Goal: Transaction & Acquisition: Purchase product/service

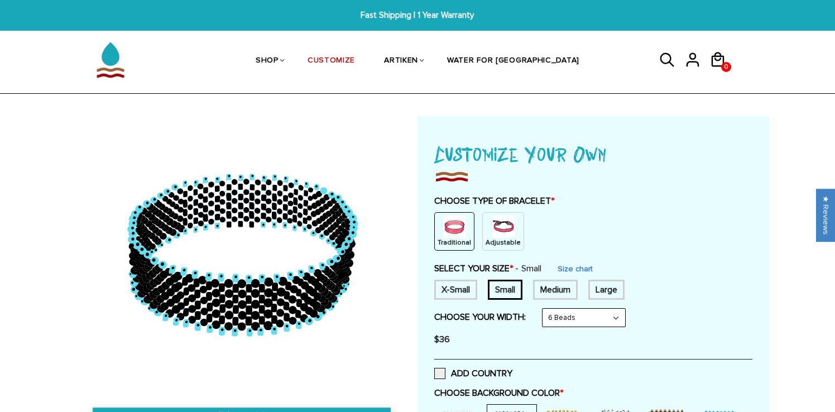
select select "6-beads"
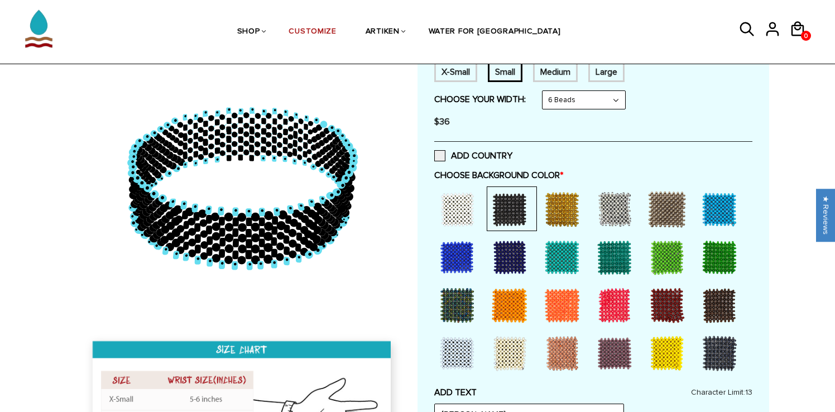
scroll to position [91, 0]
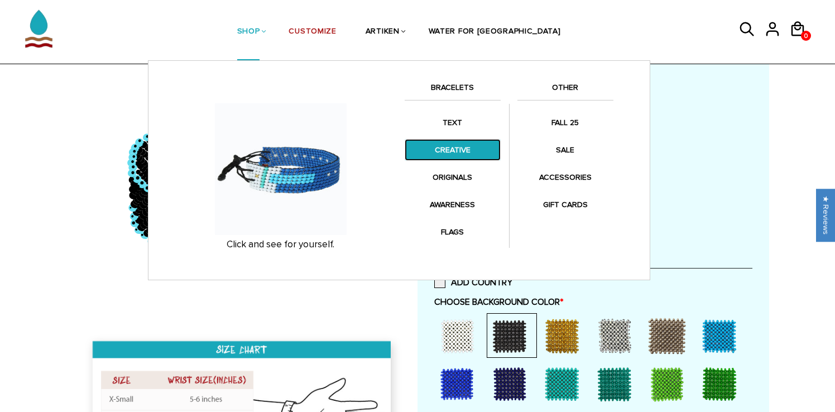
click at [454, 155] on link "CREATIVE" at bounding box center [453, 150] width 96 height 22
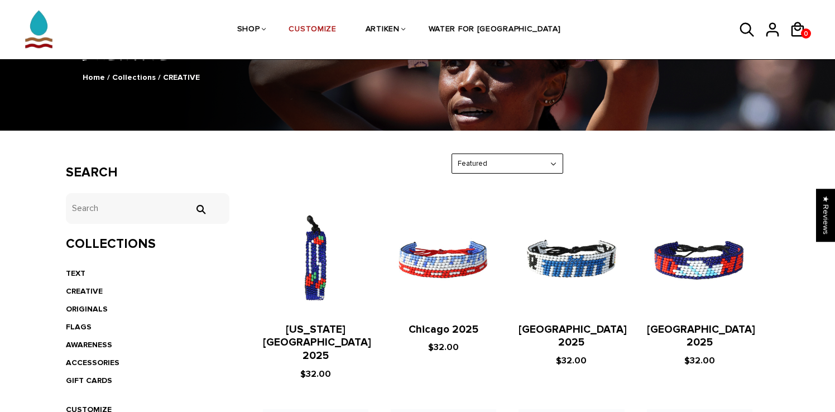
scroll to position [106, 0]
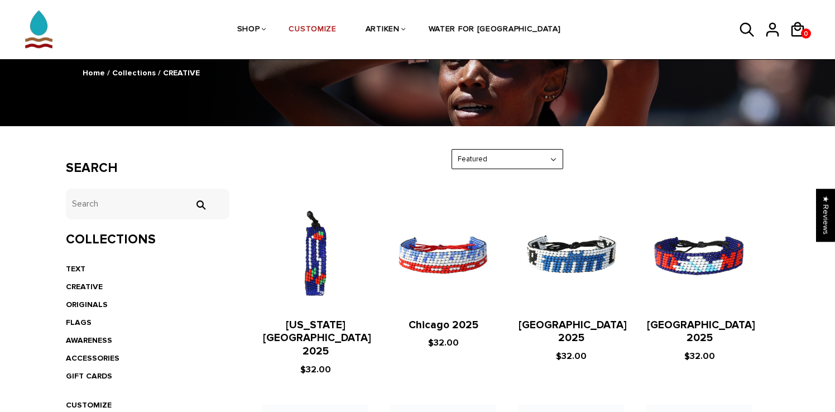
click at [533, 167] on select "Featured Best Selling $ Low to High $ High to Low Z-A A-Z Oldest to Newest Newe…" at bounding box center [507, 160] width 111 height 20
click at [523, 158] on select "Featured Best Selling $ Low to High $ High to Low Z-A A-Z Oldest to Newest Newe…" at bounding box center [507, 160] width 111 height 20
click at [554, 155] on select "Featured Best Selling $ Low to High $ High to Low Z-A A-Z Oldest to Newest Newe…" at bounding box center [507, 160] width 111 height 20
click at [540, 166] on select "Featured Best Selling $ Low to High $ High to Low Z-A A-Z Oldest to Newest Newe…" at bounding box center [507, 160] width 111 height 20
click at [561, 163] on select "Featured Best Selling $ Low to High $ High to Low Z-A A-Z Oldest to Newest Newe…" at bounding box center [507, 160] width 111 height 20
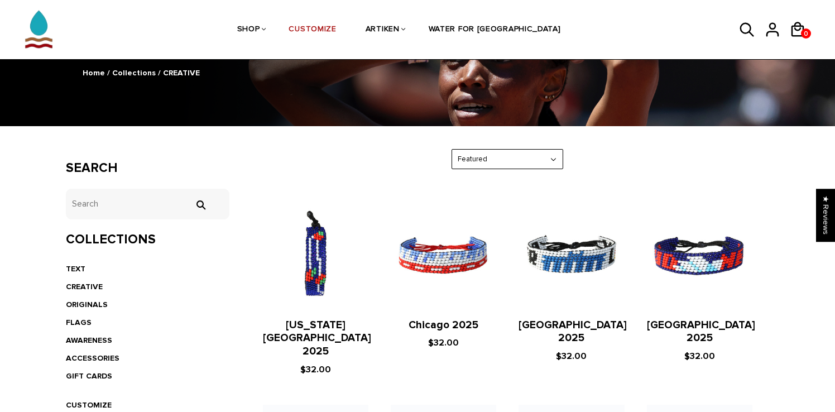
click at [560, 163] on select "Featured Best Selling $ Low to High $ High to Low Z-A A-Z Oldest to Newest Newe…" at bounding box center [507, 160] width 111 height 20
click at [559, 162] on select "Featured Best Selling $ Low to High $ High to Low Z-A A-Z Oldest to Newest Newe…" at bounding box center [507, 160] width 111 height 20
click at [563, 160] on div "Featured Featured Best Selling $ Low to High $ High to Low Z-A A-Z Oldest to Ne…" at bounding box center [508, 159] width 112 height 21
click at [558, 160] on select "Featured Best Selling $ Low to High $ High to Low Z-A A-Z Oldest to Newest Newe…" at bounding box center [507, 160] width 111 height 20
click at [563, 161] on div "Featured Featured Best Selling $ Low to High $ High to Low Z-A A-Z Oldest to Ne…" at bounding box center [508, 159] width 112 height 21
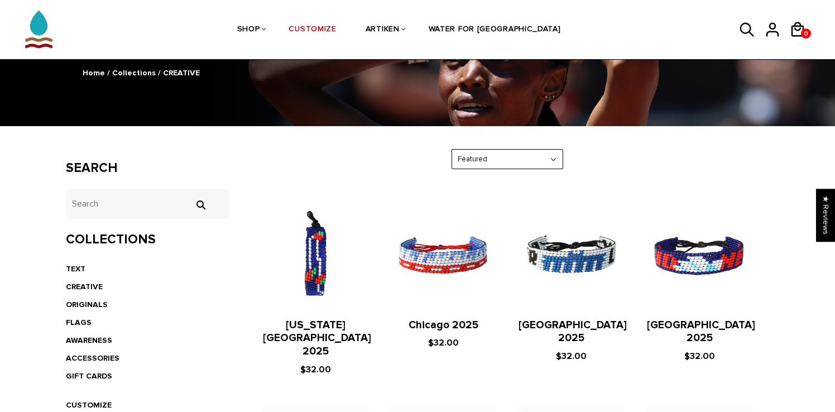
click at [559, 161] on select "Featured Best Selling $ Low to High $ High to Low Z-A A-Z Oldest to Newest Newe…" at bounding box center [507, 160] width 111 height 20
click at [562, 161] on select "Featured Best Selling $ Low to High $ High to Low Z-A A-Z Oldest to Newest Newe…" at bounding box center [507, 160] width 111 height 20
click at [567, 161] on div "Featured Featured Best Selling $ Low to High $ High to Low Z-A A-Z Oldest to Ne…" at bounding box center [508, 159] width 524 height 21
click at [564, 161] on div "Featured Featured Best Selling $ Low to High $ High to Low Z-A A-Z Oldest to Ne…" at bounding box center [508, 159] width 524 height 21
click at [561, 161] on select "Featured Best Selling $ Low to High $ High to Low Z-A A-Z Oldest to Newest Newe…" at bounding box center [507, 160] width 111 height 20
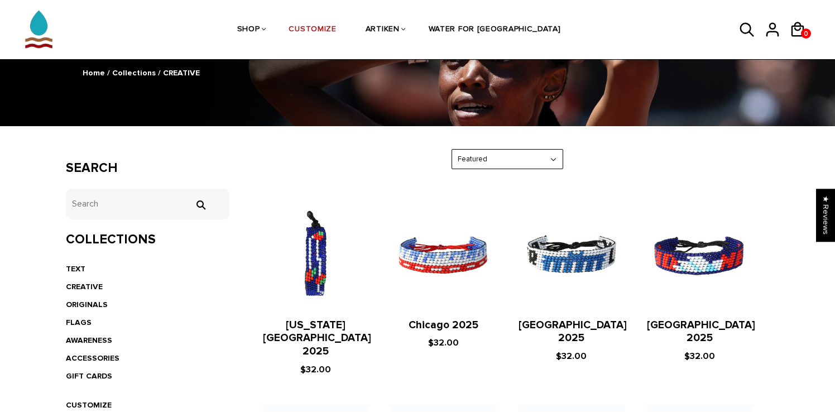
click at [563, 161] on div "Featured Featured Best Selling $ Low to High $ High to Low Z-A A-Z Oldest to Ne…" at bounding box center [508, 159] width 112 height 21
click at [582, 161] on div "Featured Featured Best Selling $ Low to High $ High to Low Z-A A-Z Oldest to Ne…" at bounding box center [508, 159] width 524 height 21
click at [550, 161] on select "Featured Best Selling $ Low to High $ High to Low Z-A A-Z Oldest to Newest Newe…" at bounding box center [507, 160] width 111 height 20
click at [559, 161] on select "Featured Best Selling $ Low to High $ High to Low Z-A A-Z Oldest to Newest Newe…" at bounding box center [507, 160] width 111 height 20
click at [555, 159] on select "Featured Best Selling $ Low to High $ High to Low Z-A A-Z Oldest to Newest Newe…" at bounding box center [507, 160] width 111 height 20
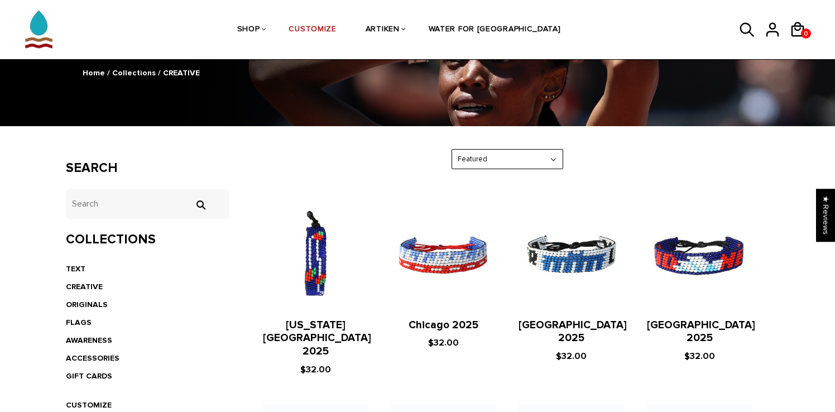
click at [536, 158] on select "Featured Best Selling $ Low to High $ High to Low Z-A A-Z Oldest to Newest Newe…" at bounding box center [507, 160] width 111 height 20
click at [522, 160] on select "Featured Best Selling $ Low to High $ High to Low Z-A A-Z Oldest to Newest Newe…" at bounding box center [507, 160] width 111 height 20
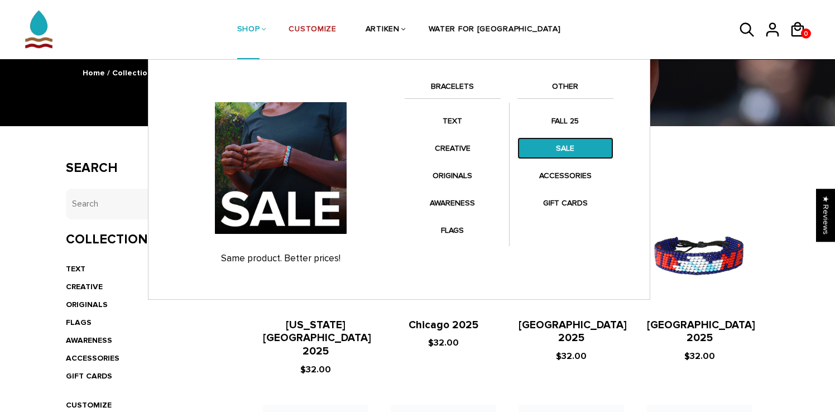
click at [568, 148] on link "SALE" at bounding box center [565, 148] width 96 height 22
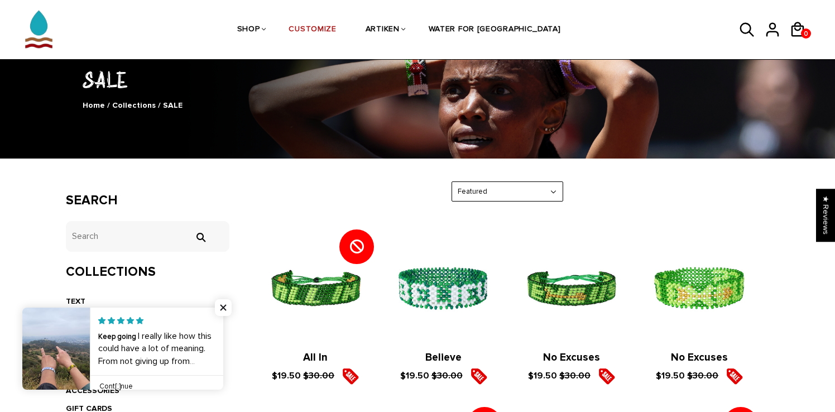
scroll to position [89, 0]
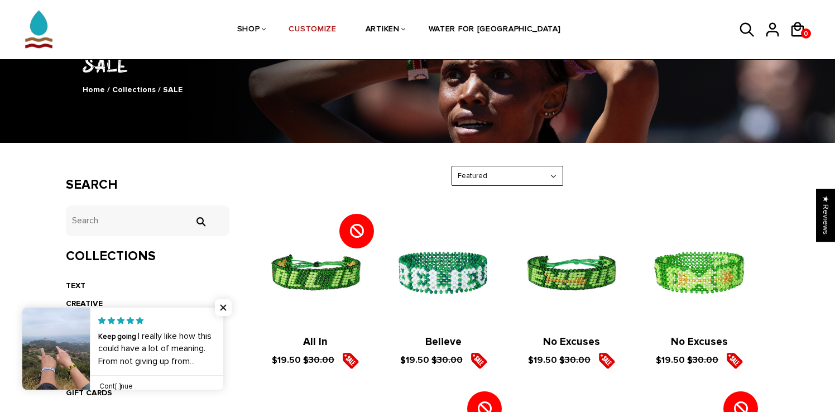
click at [468, 181] on select "Featured Best Selling $ Low to High $ High to Low Z-A A-Z Oldest to Newest Newe…" at bounding box center [507, 176] width 111 height 20
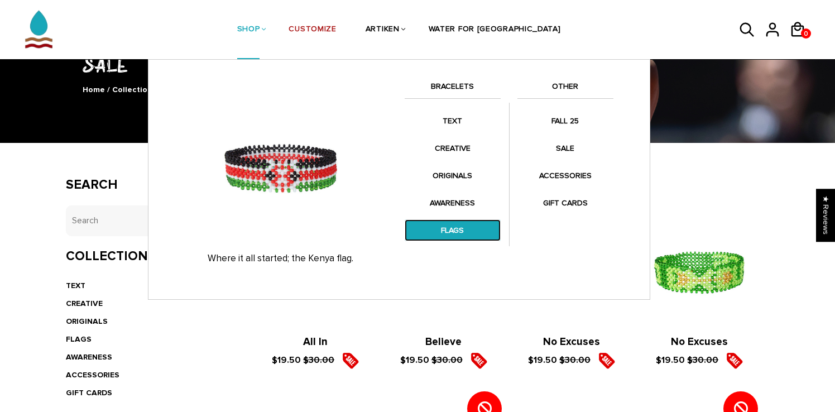
click at [451, 231] on link "FLAGS" at bounding box center [453, 230] width 96 height 22
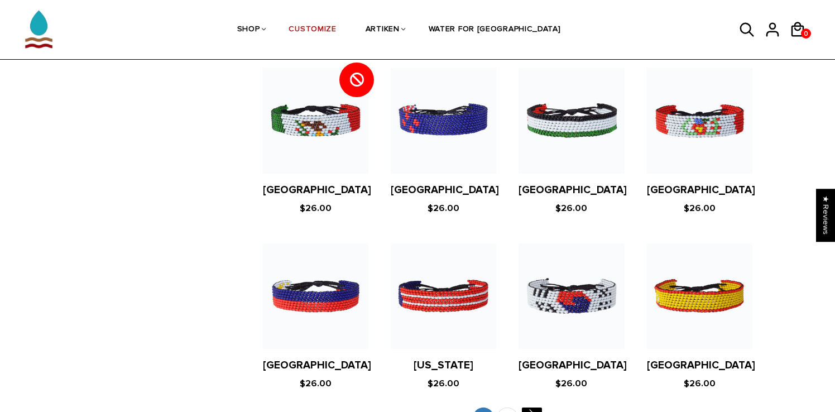
scroll to position [2225, 0]
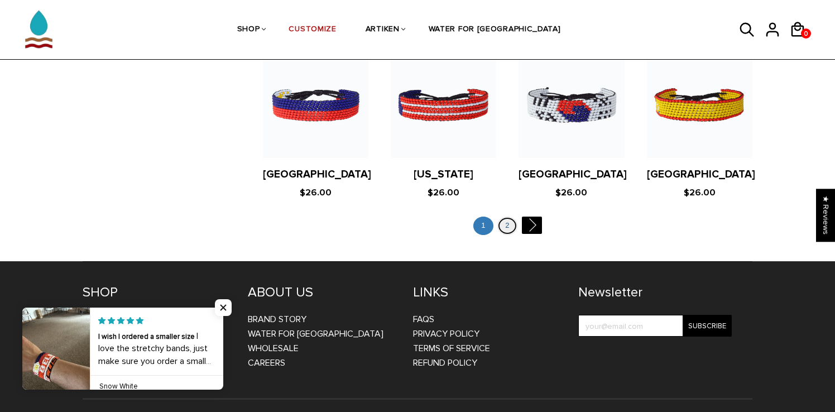
click at [505, 217] on link "2" at bounding box center [507, 226] width 20 height 18
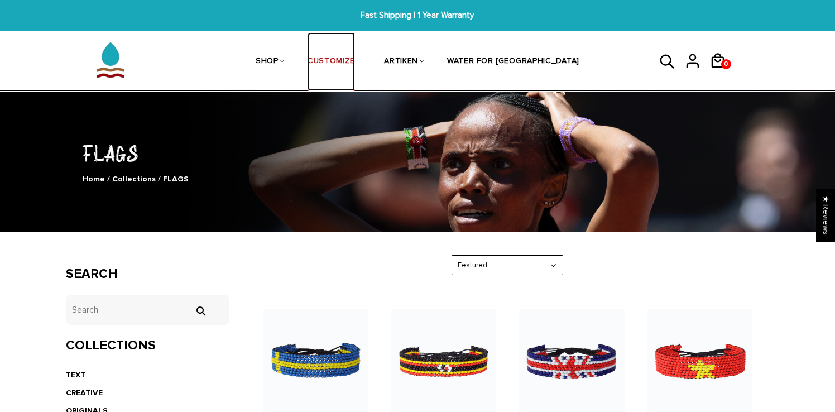
click at [355, 57] on link "CUSTOMIZE" at bounding box center [331, 61] width 47 height 59
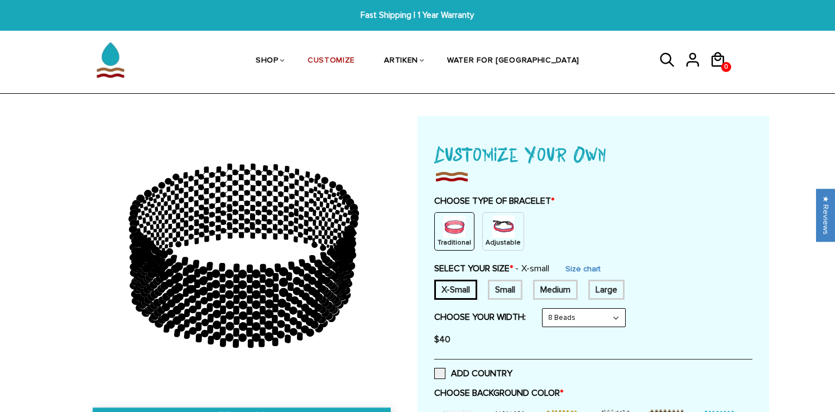
click at [445, 224] on img at bounding box center [454, 226] width 22 height 22
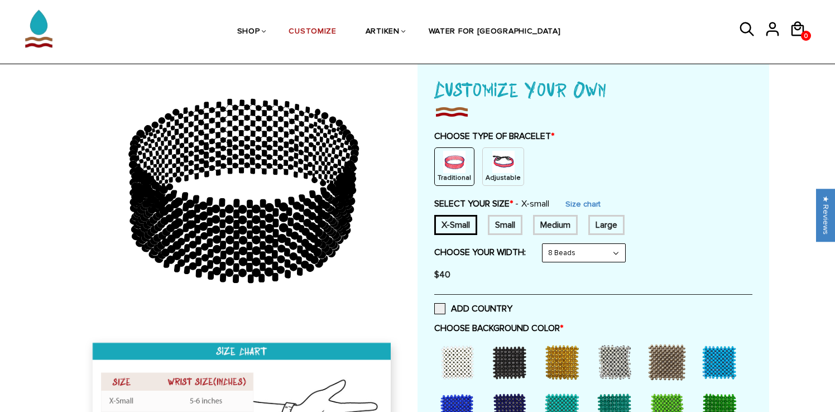
scroll to position [66, 0]
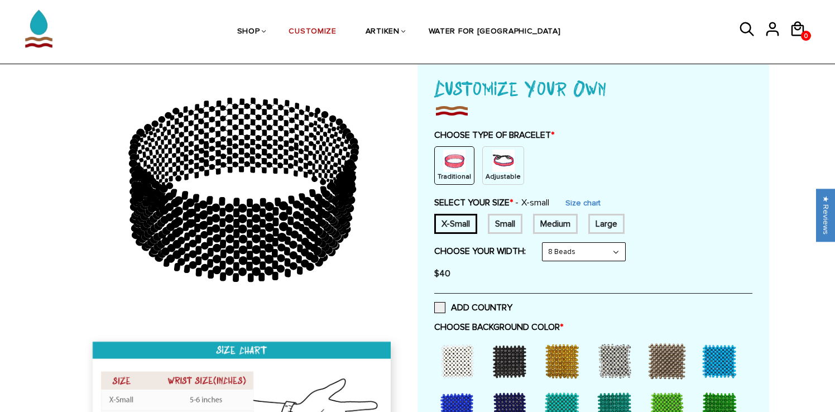
click at [492, 227] on div "Small" at bounding box center [505, 224] width 35 height 20
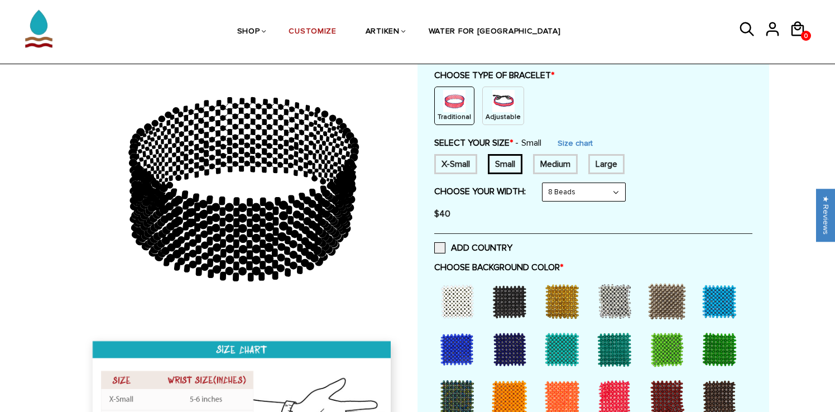
scroll to position [128, 0]
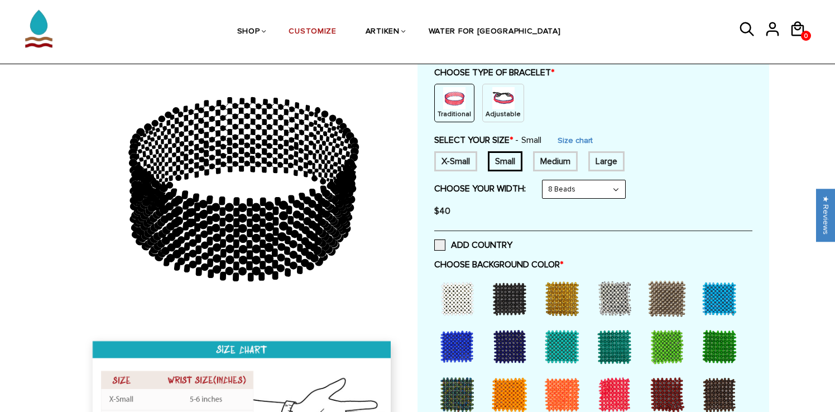
click at [566, 195] on select "8 Beads 6 Beads 10 Beads" at bounding box center [584, 189] width 83 height 18
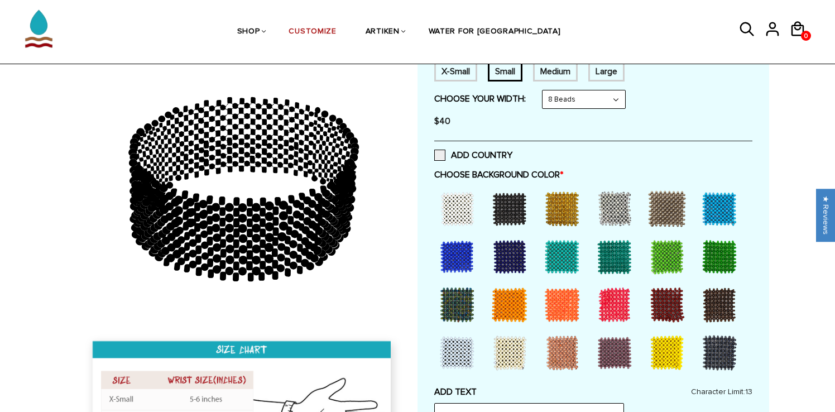
scroll to position [229, 0]
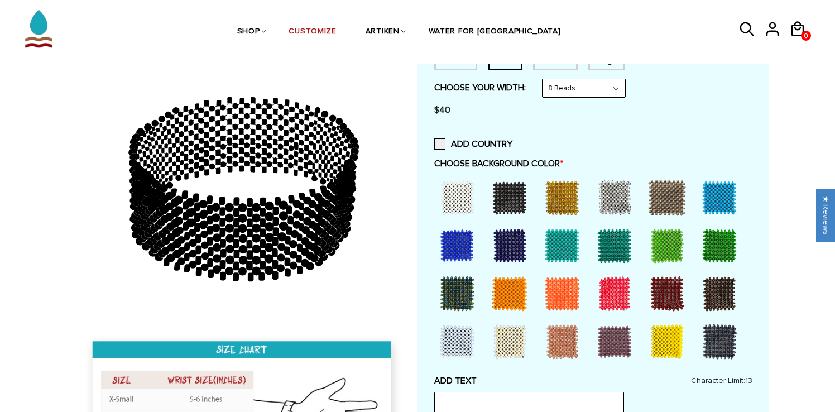
click at [511, 200] on div at bounding box center [509, 197] width 45 height 45
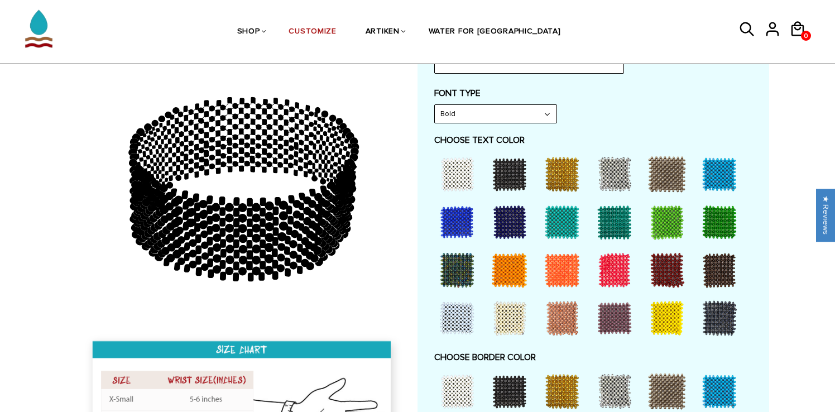
scroll to position [575, 0]
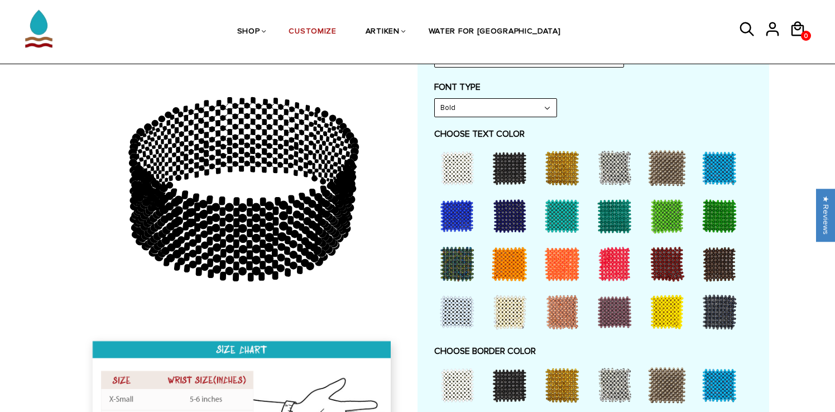
click at [717, 182] on div at bounding box center [719, 168] width 45 height 45
click at [722, 169] on div at bounding box center [719, 168] width 45 height 45
click at [721, 170] on div at bounding box center [719, 168] width 45 height 45
click at [464, 157] on div at bounding box center [457, 168] width 45 height 45
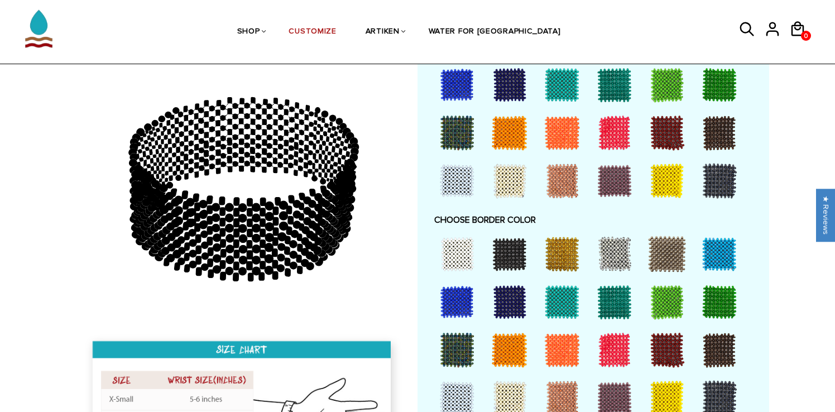
scroll to position [707, 0]
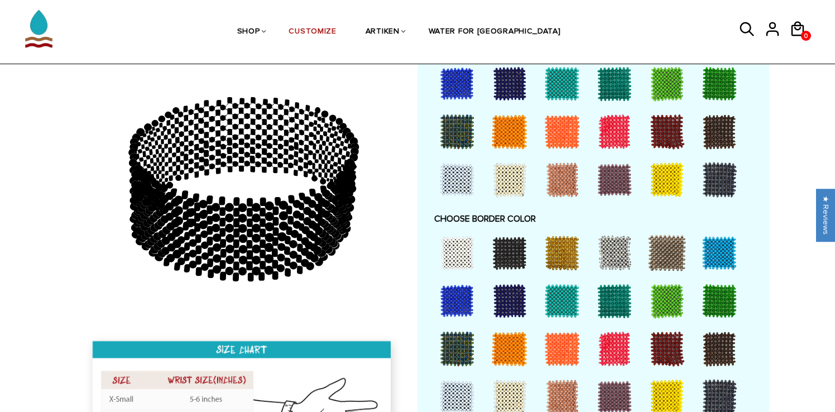
click at [735, 253] on div at bounding box center [719, 253] width 45 height 45
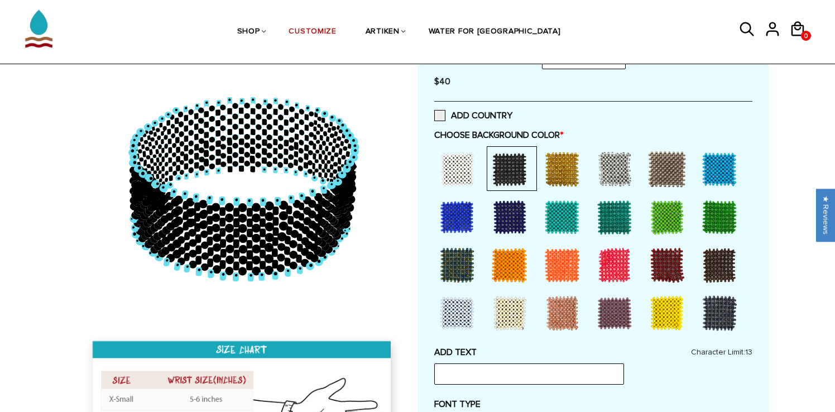
scroll to position [0, 0]
